Goal: Task Accomplishment & Management: Manage account settings

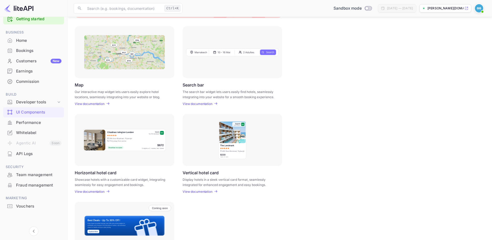
scroll to position [84, 0]
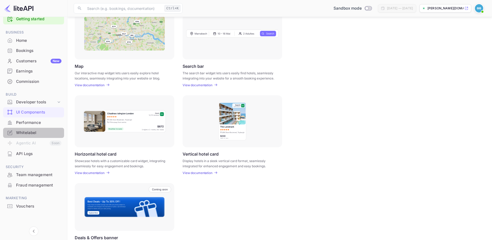
click at [40, 132] on div "Whitelabel" at bounding box center [38, 133] width 45 height 6
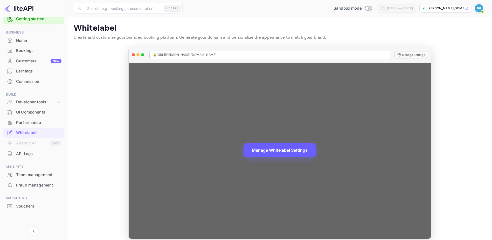
click at [262, 150] on button "Manage Whitelabel Settings" at bounding box center [279, 149] width 72 height 13
click at [411, 55] on button "Manage Settings" at bounding box center [410, 54] width 33 height 7
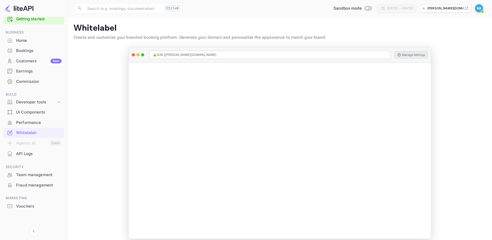
click at [466, 9] on icon at bounding box center [466, 8] width 4 height 4
drag, startPoint x: 104, startPoint y: 40, endPoint x: 170, endPoint y: 41, distance: 66.1
click at [173, 42] on div "Whitelabel Create and customize your branded booking platform. Generate your do…" at bounding box center [280, 33] width 412 height 20
click at [167, 40] on p "Create and customize your branded booking platform. Generate your domain and pe…" at bounding box center [280, 37] width 412 height 6
click at [31, 61] on div "Customers New" at bounding box center [38, 61] width 45 height 6
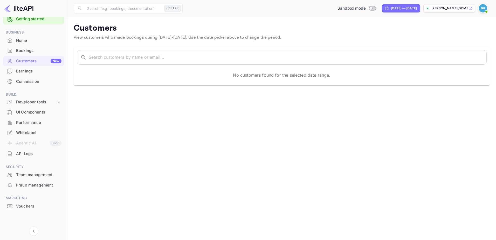
click at [33, 116] on div "UI Components" at bounding box center [33, 112] width 61 height 10
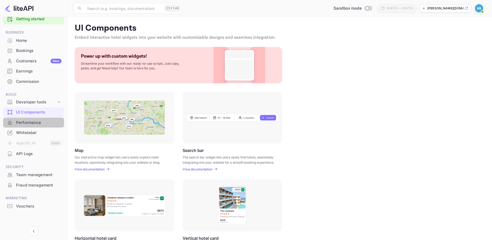
click at [33, 124] on div "Performance" at bounding box center [38, 123] width 45 height 6
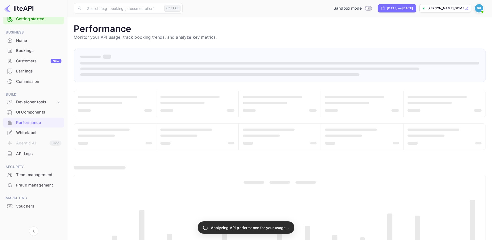
click at [34, 133] on div "Whitelabel" at bounding box center [38, 133] width 45 height 6
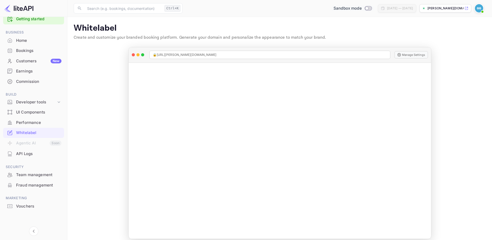
click at [361, 9] on input "Switch to Production mode" at bounding box center [366, 7] width 10 height 3
checkbox input "false"
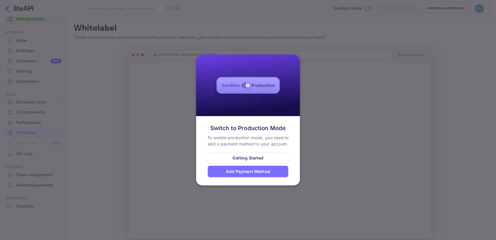
click at [220, 158] on div "Getting Started" at bounding box center [248, 157] width 80 height 11
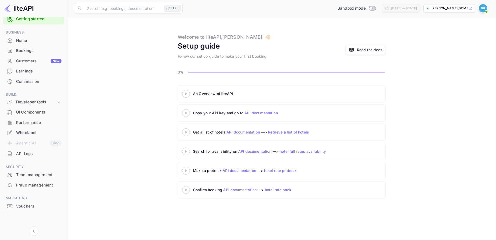
click at [185, 94] on 3 at bounding box center [186, 93] width 2 height 2
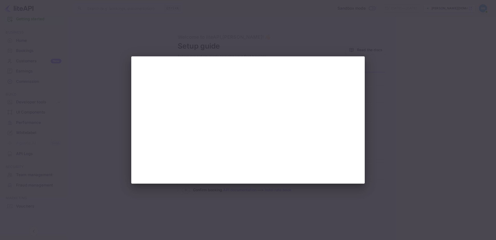
click at [396, 71] on div at bounding box center [248, 120] width 496 height 240
